Goal: Task Accomplishment & Management: Manage account settings

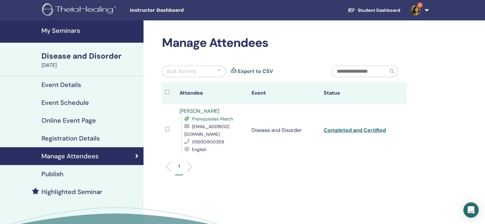
click at [72, 30] on h4 "My Seminars" at bounding box center [90, 31] width 98 height 8
click at [427, 12] on link "1" at bounding box center [418, 10] width 26 height 20
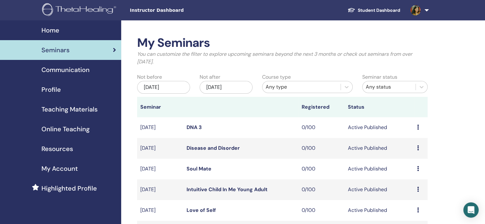
click at [408, 17] on link at bounding box center [418, 10] width 26 height 20
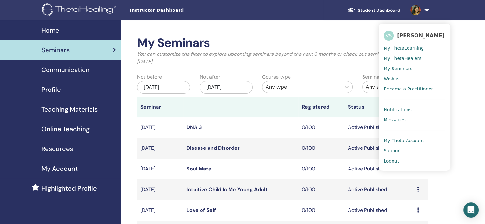
click at [402, 109] on span "Notifications" at bounding box center [397, 110] width 28 height 6
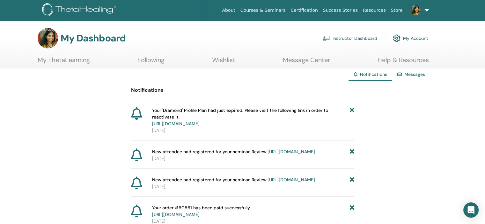
click at [413, 38] on link "My Account" at bounding box center [410, 38] width 35 height 14
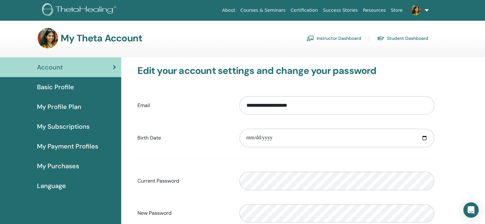
click at [79, 107] on span "My Profile Plan" at bounding box center [59, 107] width 44 height 10
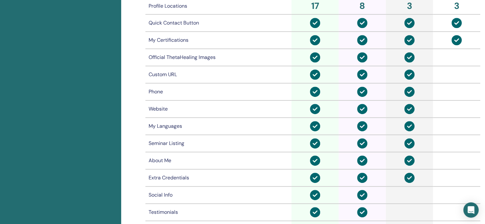
scroll to position [301, 0]
